Goal: Task Accomplishment & Management: Manage account settings

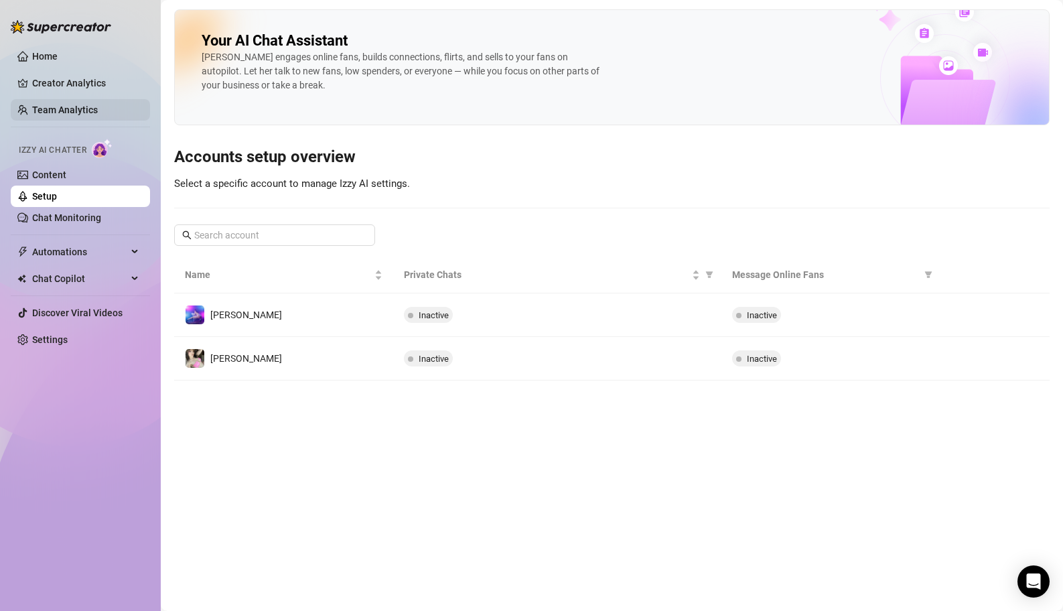
click at [98, 115] on link "Team Analytics" at bounding box center [65, 109] width 66 height 11
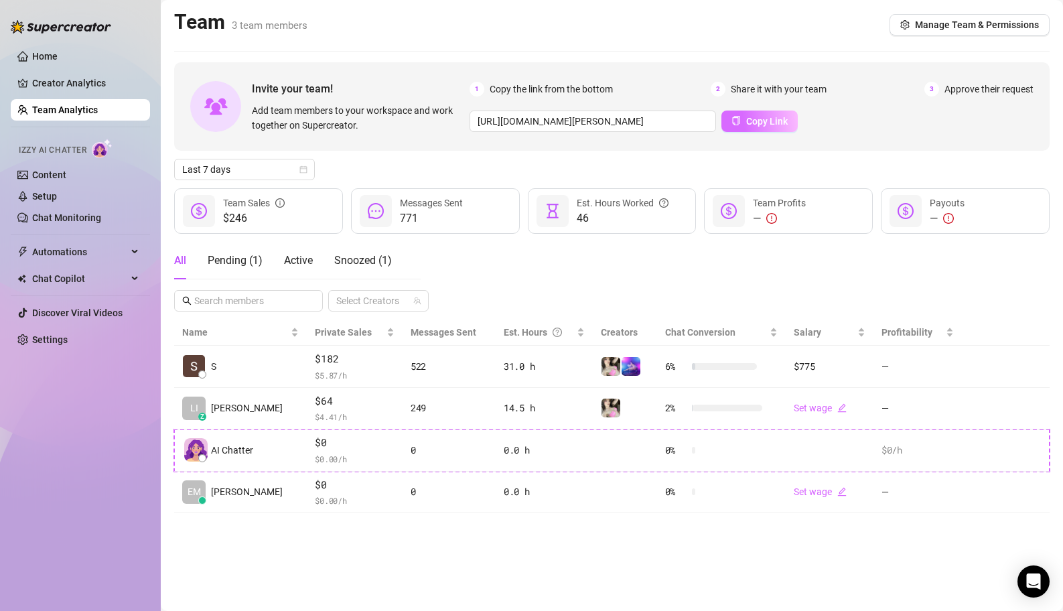
click at [768, 121] on span "Copy Link" at bounding box center [767, 121] width 42 height 11
click at [91, 82] on link "Creator Analytics" at bounding box center [85, 82] width 107 height 21
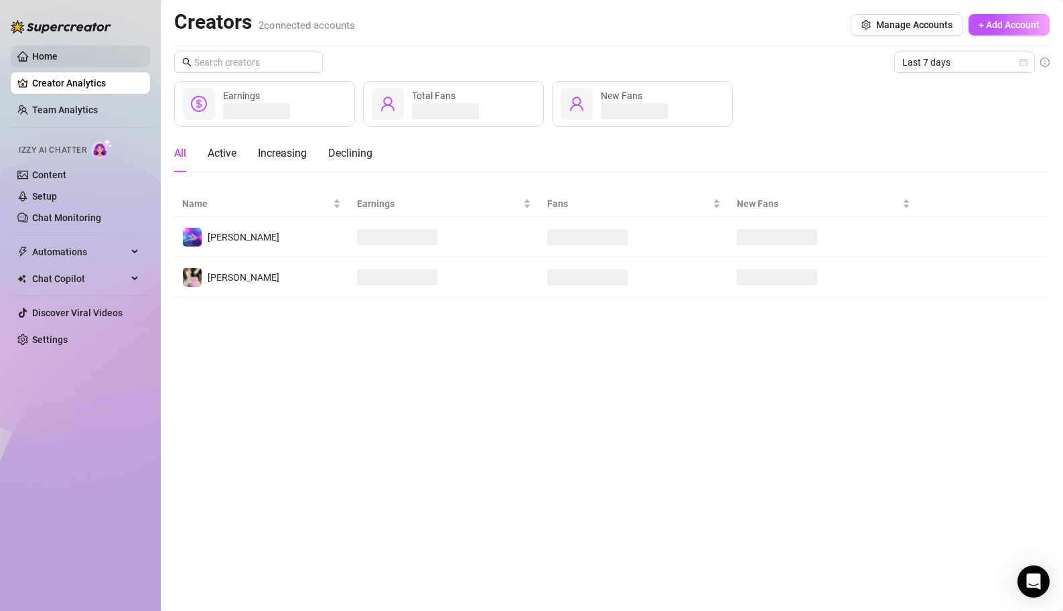
click at [58, 54] on link "Home" at bounding box center [44, 56] width 25 height 11
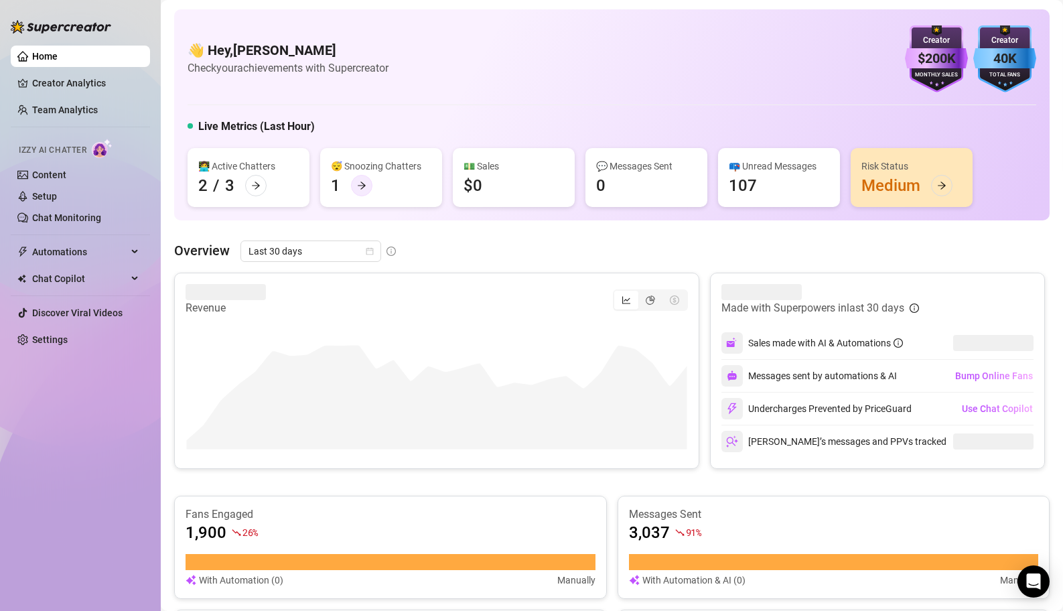
click at [355, 190] on div at bounding box center [361, 185] width 21 height 21
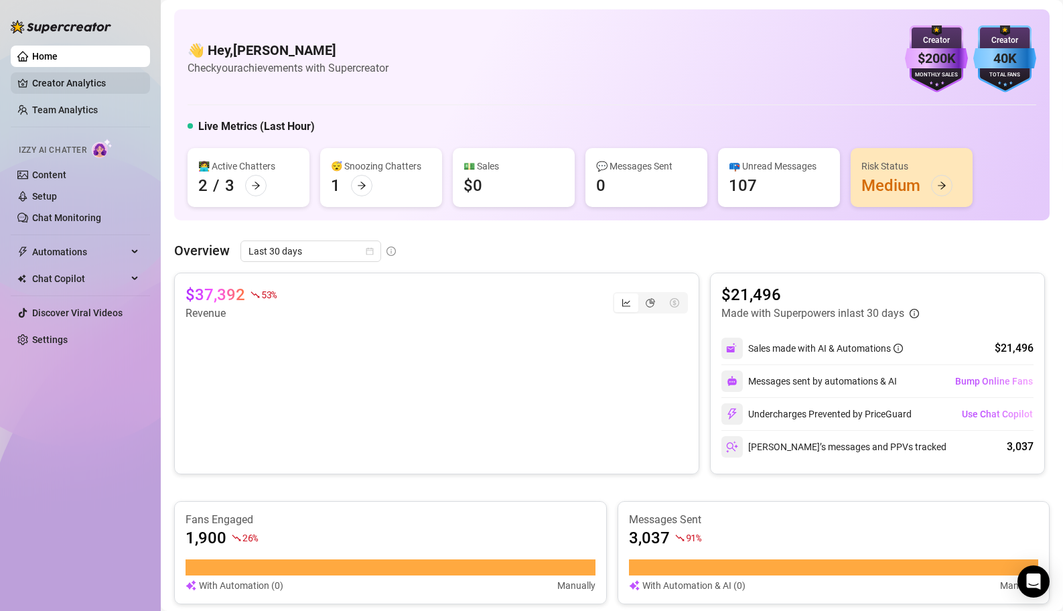
click at [100, 80] on link "Creator Analytics" at bounding box center [85, 82] width 107 height 21
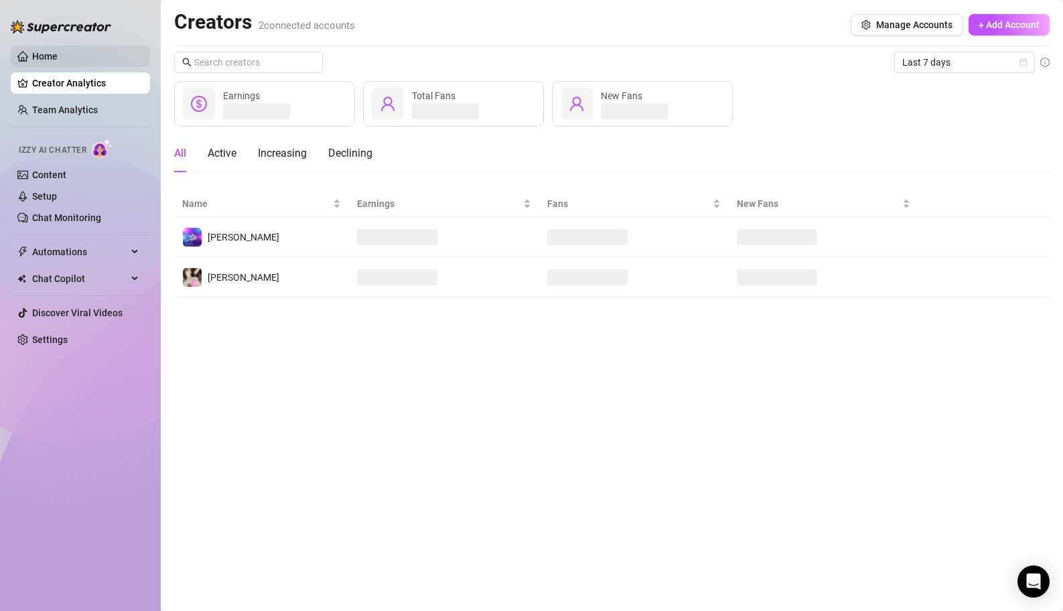
click at [58, 58] on link "Home" at bounding box center [44, 56] width 25 height 11
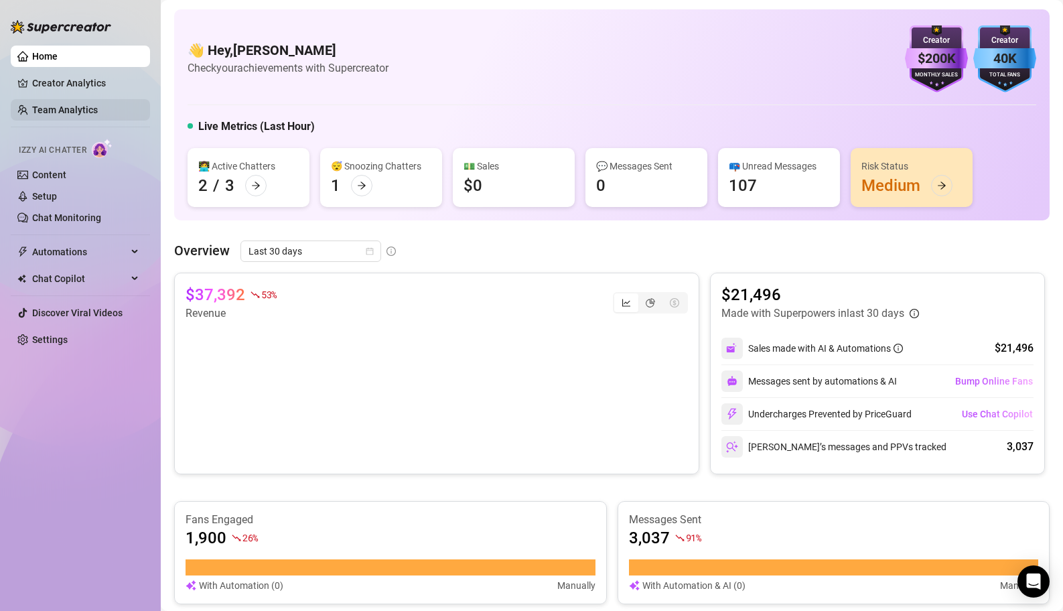
click at [98, 106] on link "Team Analytics" at bounding box center [65, 109] width 66 height 11
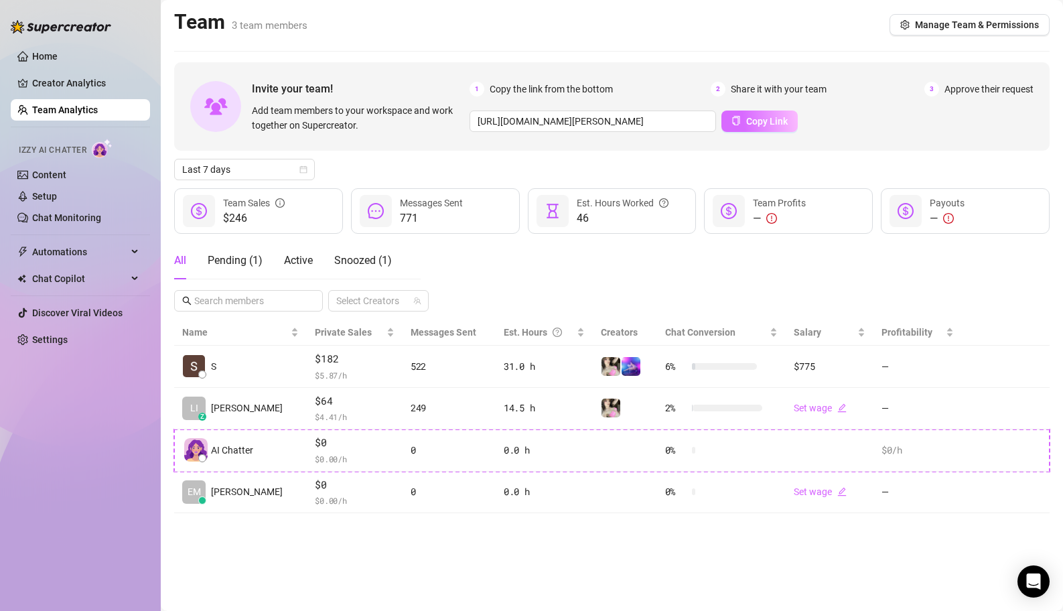
click at [753, 120] on span "Copy Link" at bounding box center [767, 121] width 42 height 11
click at [985, 31] on button "Manage Team & Permissions" at bounding box center [970, 24] width 160 height 21
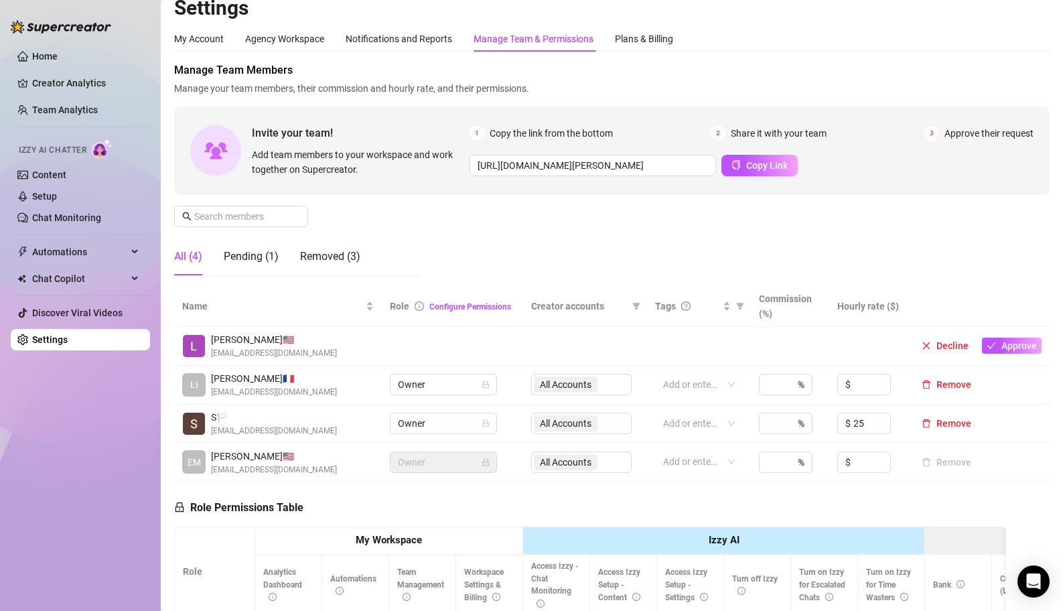
scroll to position [17, 0]
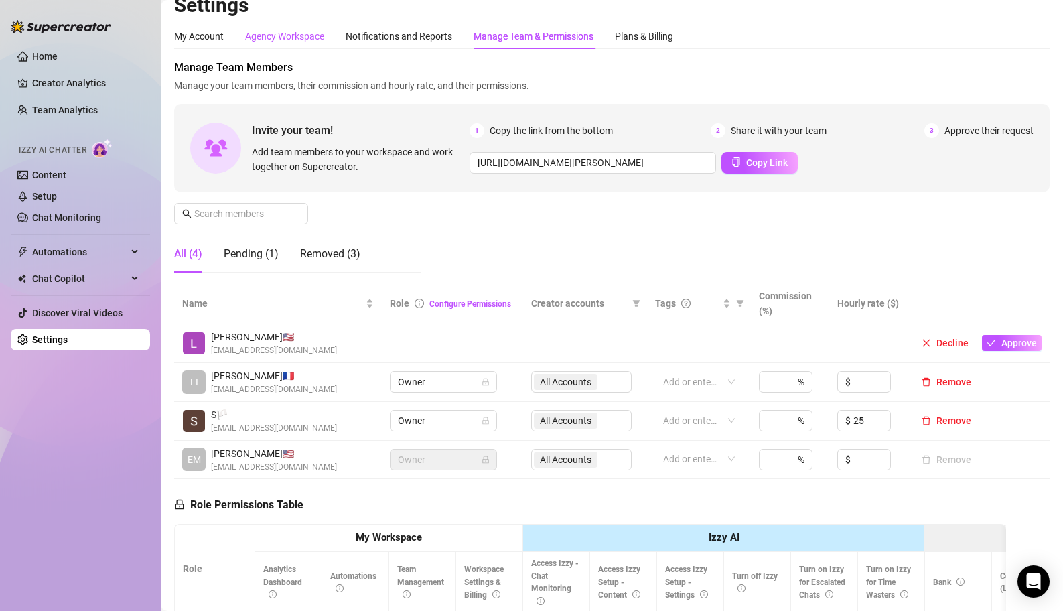
click at [301, 38] on div "Agency Workspace" at bounding box center [284, 36] width 79 height 15
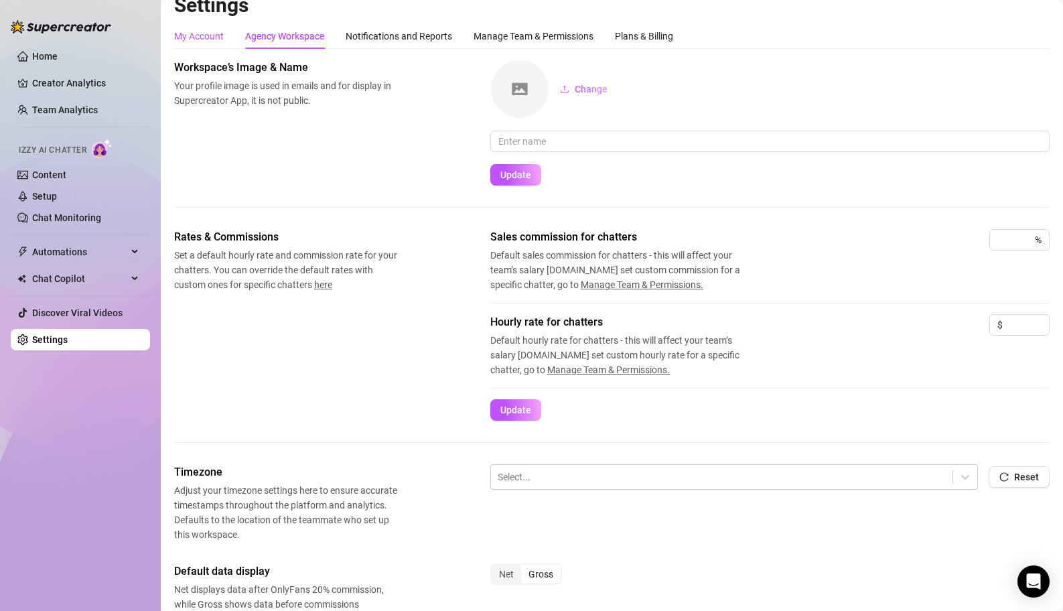
click at [216, 33] on div "My Account" at bounding box center [199, 36] width 50 height 15
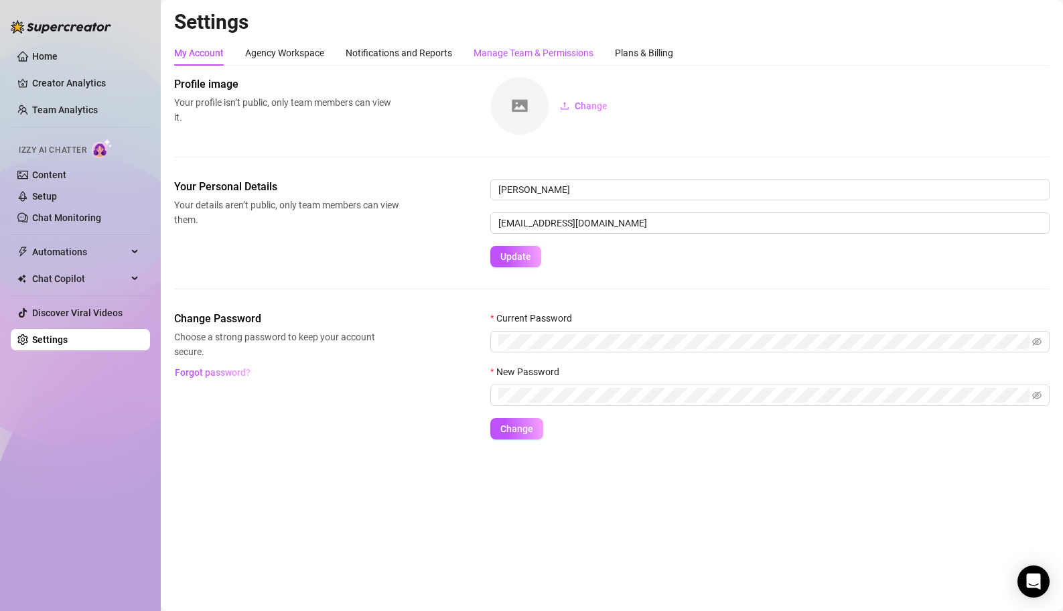
click at [557, 50] on div "Manage Team & Permissions" at bounding box center [534, 53] width 120 height 15
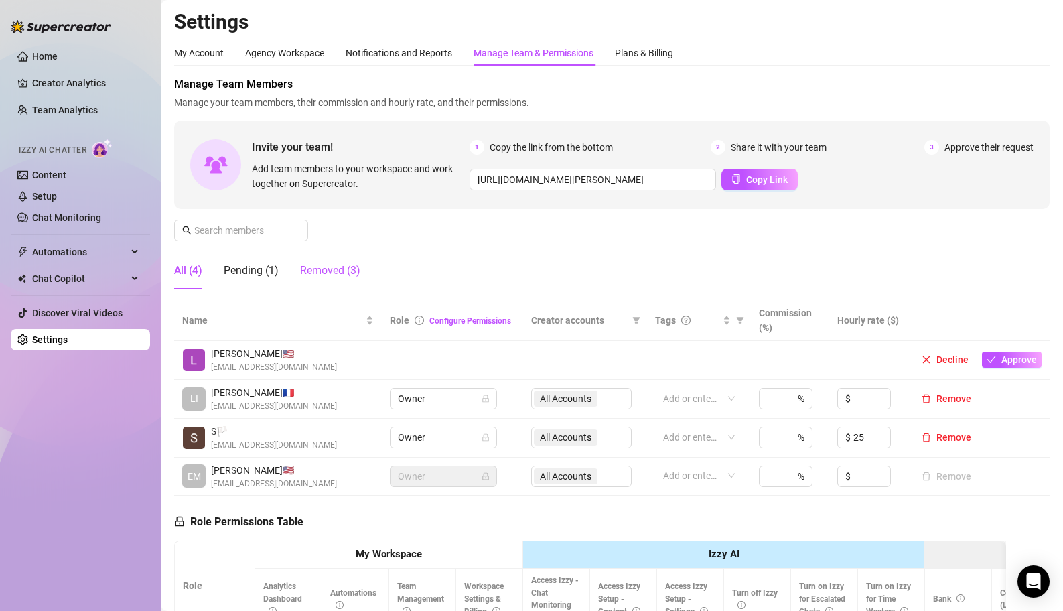
click at [332, 273] on div "Removed (3)" at bounding box center [330, 271] width 60 height 16
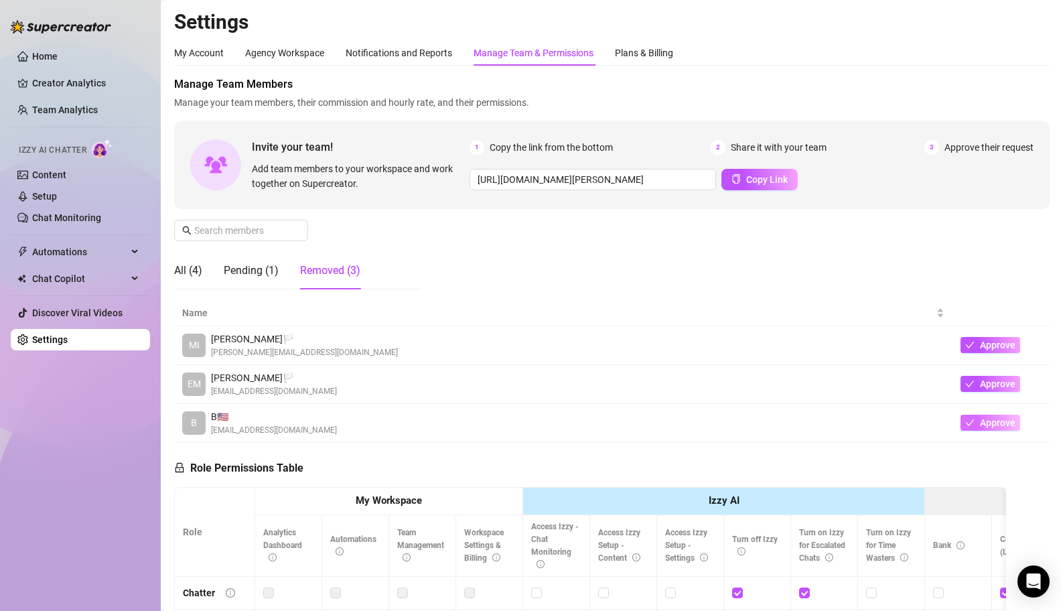
click at [997, 422] on span "Approve" at bounding box center [998, 422] width 36 height 11
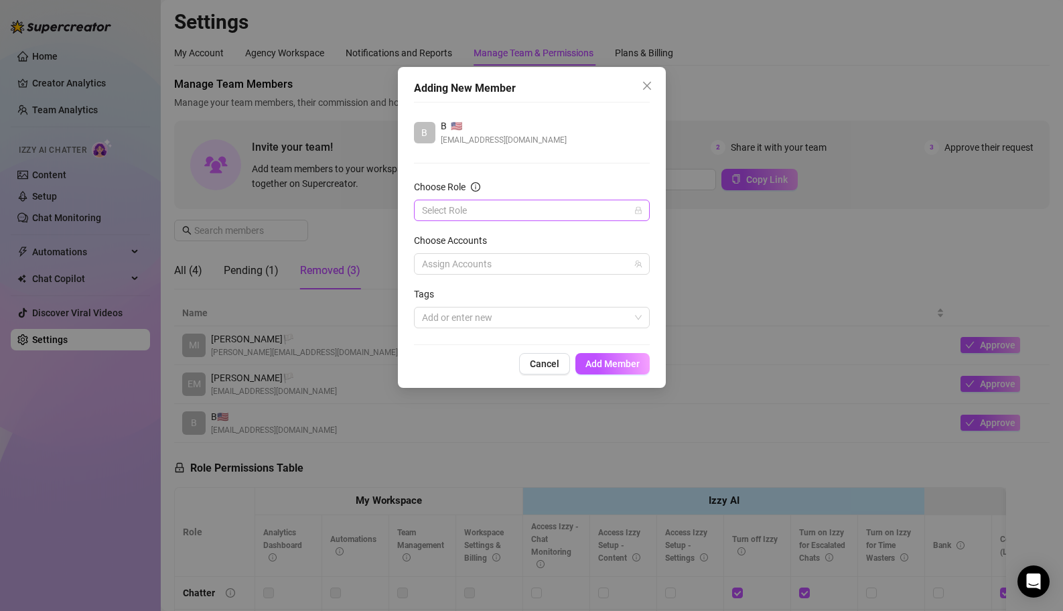
click at [549, 200] on input "Choose Role" at bounding box center [526, 210] width 208 height 20
click at [474, 318] on div "Owner" at bounding box center [532, 322] width 214 height 15
click at [611, 366] on span "Add Member" at bounding box center [612, 363] width 54 height 11
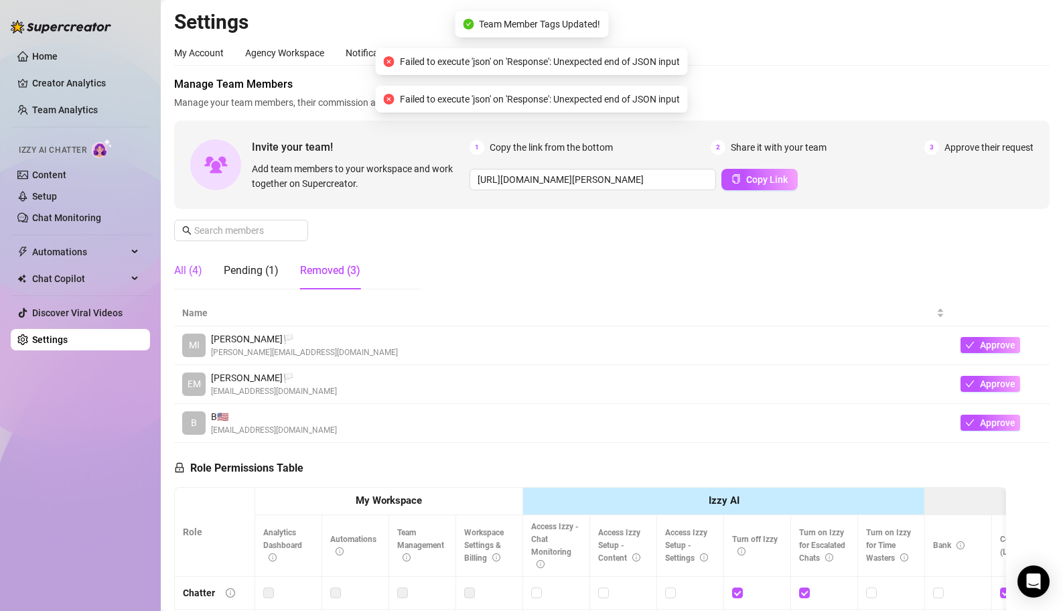
click at [196, 263] on div "All (4)" at bounding box center [188, 271] width 28 height 16
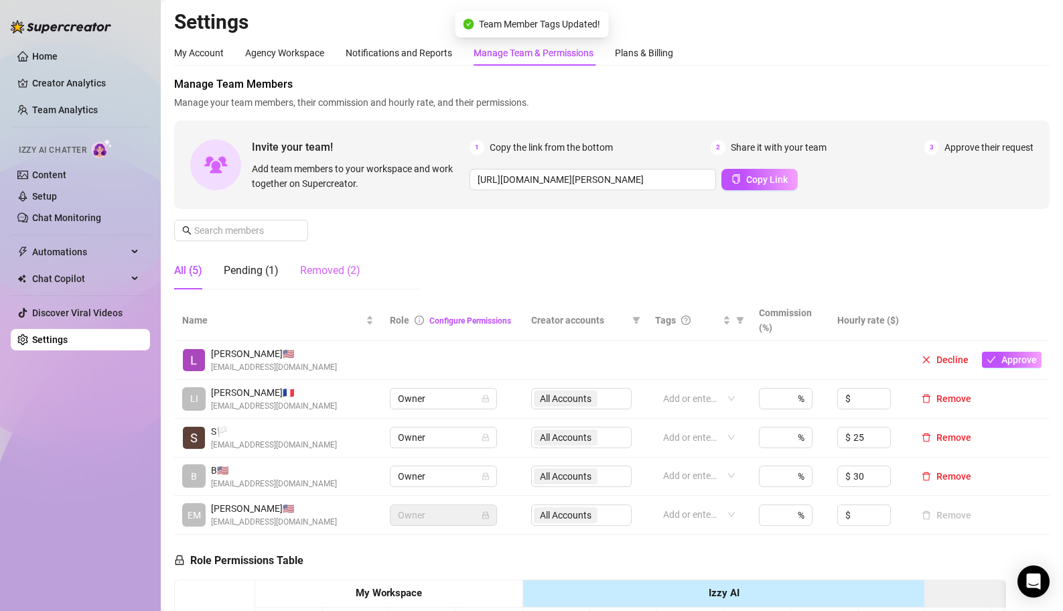
click at [328, 280] on div "Removed (2)" at bounding box center [330, 271] width 60 height 38
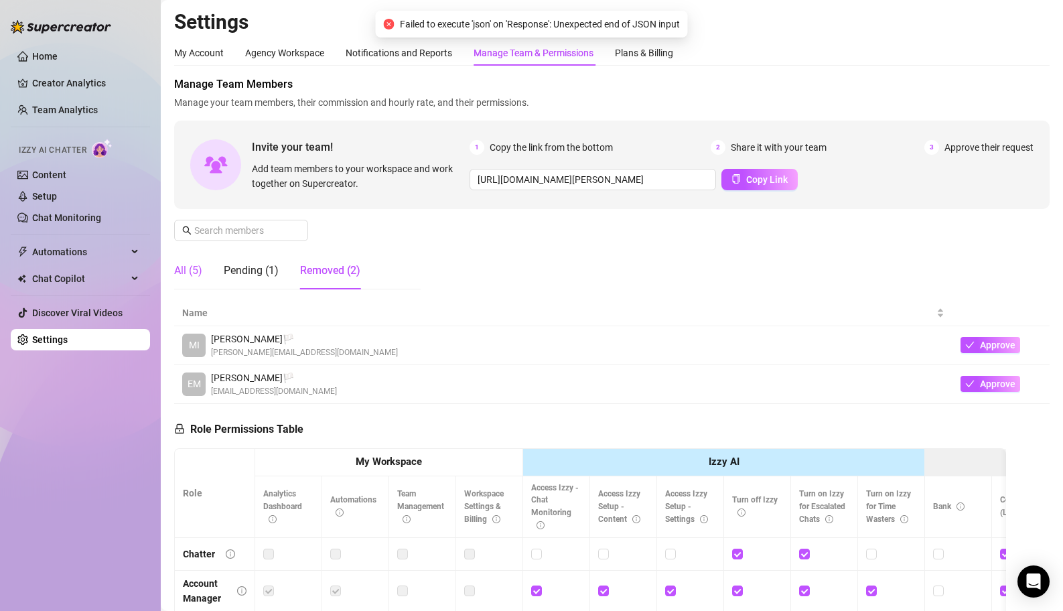
click at [196, 275] on div "All (5)" at bounding box center [188, 271] width 28 height 16
